Goal: Find contact information: Find contact information

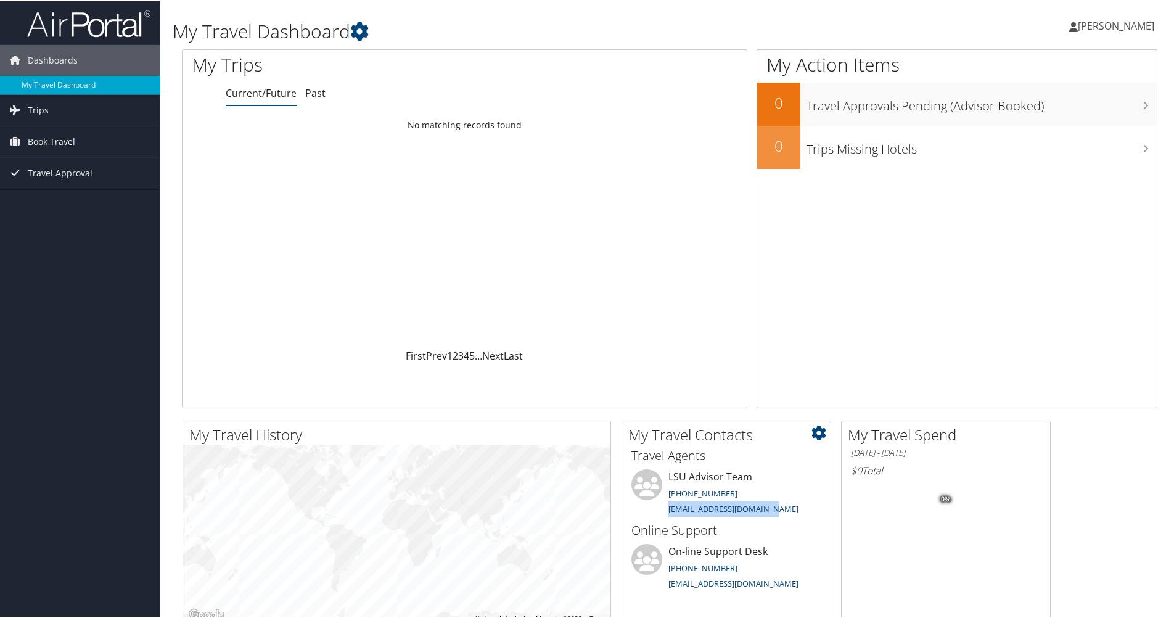
drag, startPoint x: 777, startPoint y: 506, endPoint x: 665, endPoint y: 507, distance: 112.2
click at [666, 506] on li "LSU Advisor Team [PHONE_NUMBER] [EMAIL_ADDRESS][DOMAIN_NAME]" at bounding box center [726, 493] width 202 height 51
drag, startPoint x: 665, startPoint y: 507, endPoint x: 678, endPoint y: 503, distance: 12.9
copy link "[EMAIL_ADDRESS][DOMAIN_NAME]"
click at [73, 142] on span "Book Travel" at bounding box center [51, 140] width 47 height 31
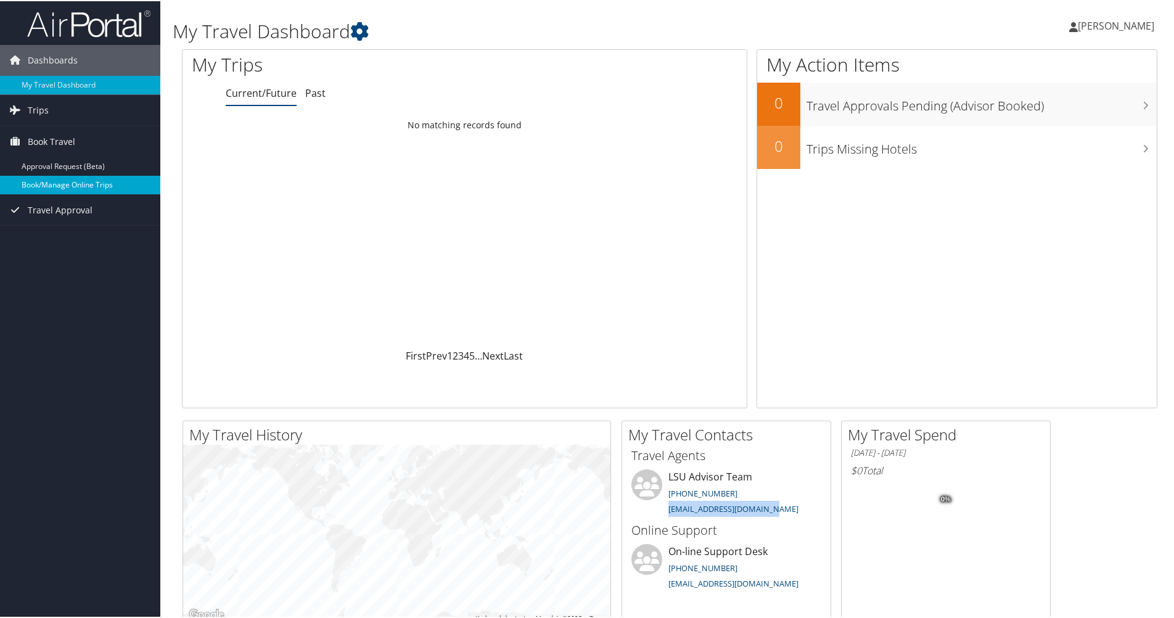
click at [64, 181] on link "Book/Manage Online Trips" at bounding box center [80, 183] width 160 height 18
